Goal: Information Seeking & Learning: Learn about a topic

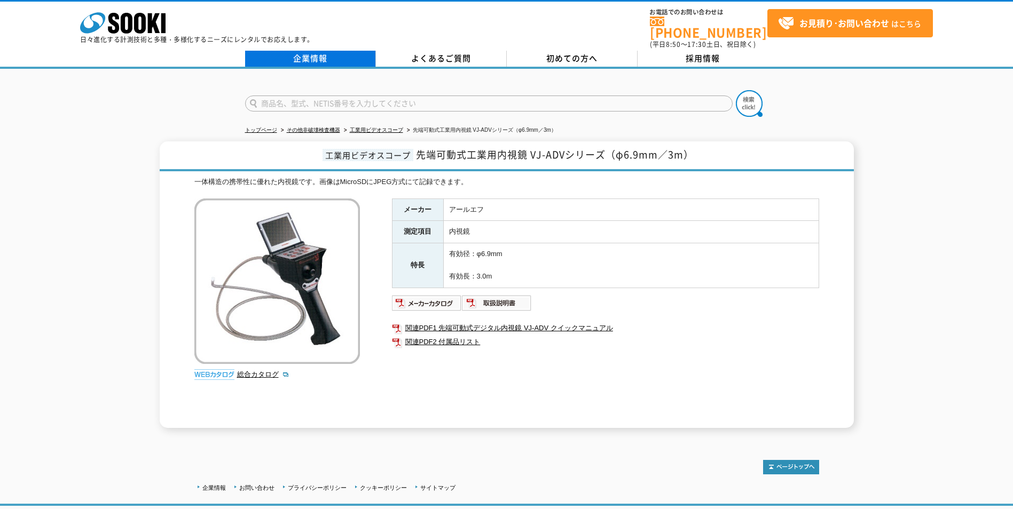
click at [315, 51] on link "企業情報" at bounding box center [310, 59] width 131 height 16
click at [293, 51] on link "企業情報" at bounding box center [310, 59] width 131 height 16
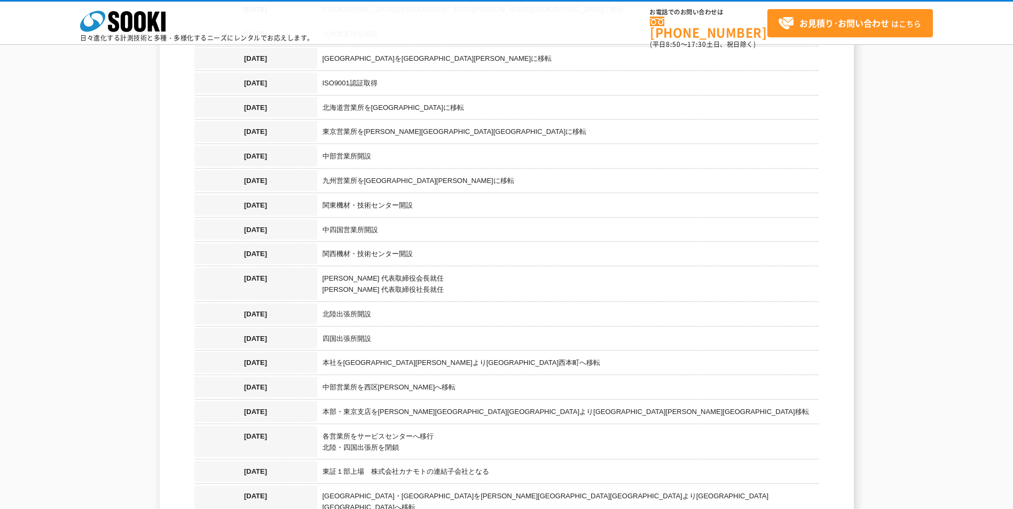
scroll to position [961, 0]
